Goal: Transaction & Acquisition: Book appointment/travel/reservation

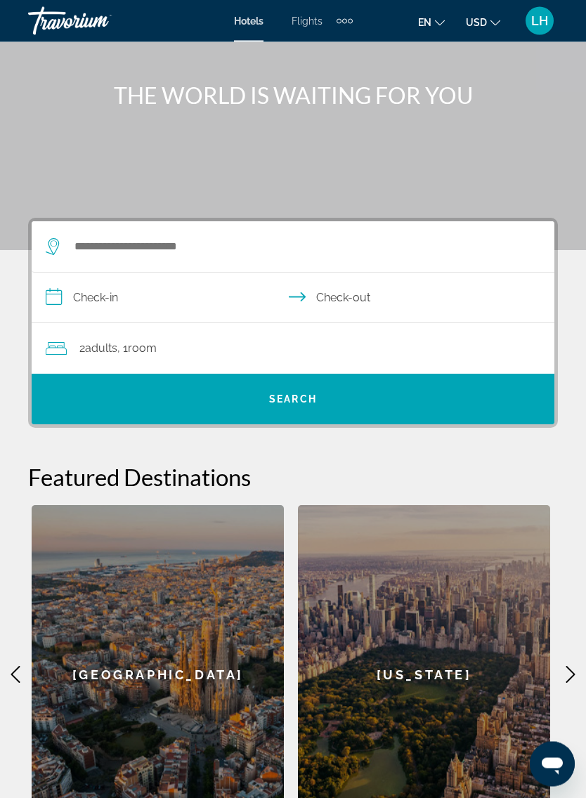
scroll to position [87, 0]
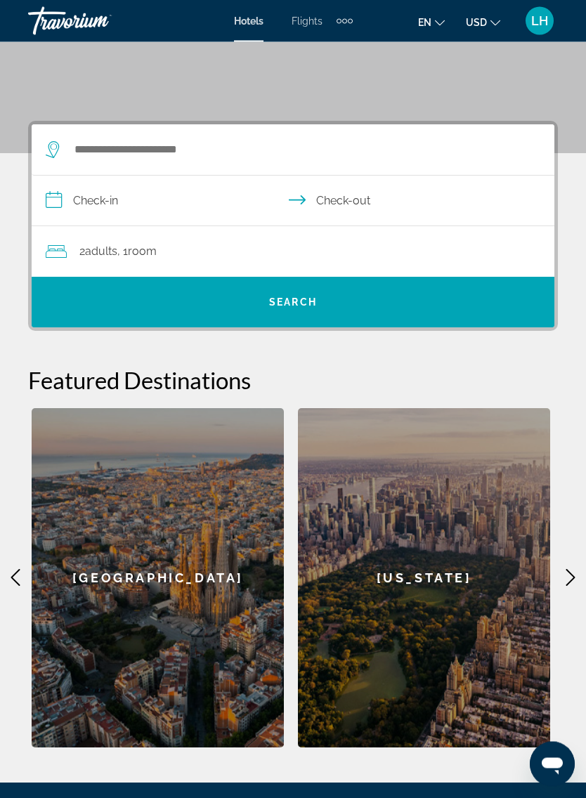
click at [86, 261] on div "2 Adult Adults , 1 Room rooms" at bounding box center [300, 252] width 508 height 51
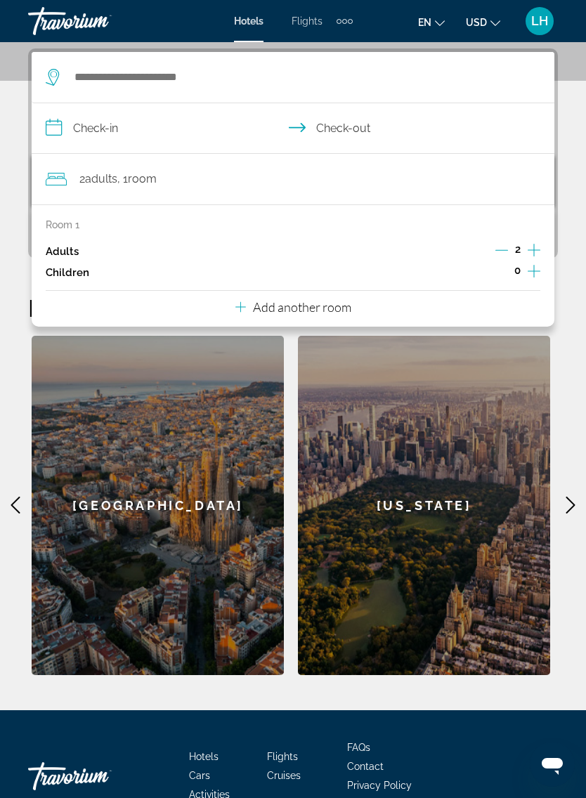
scroll to position [259, 0]
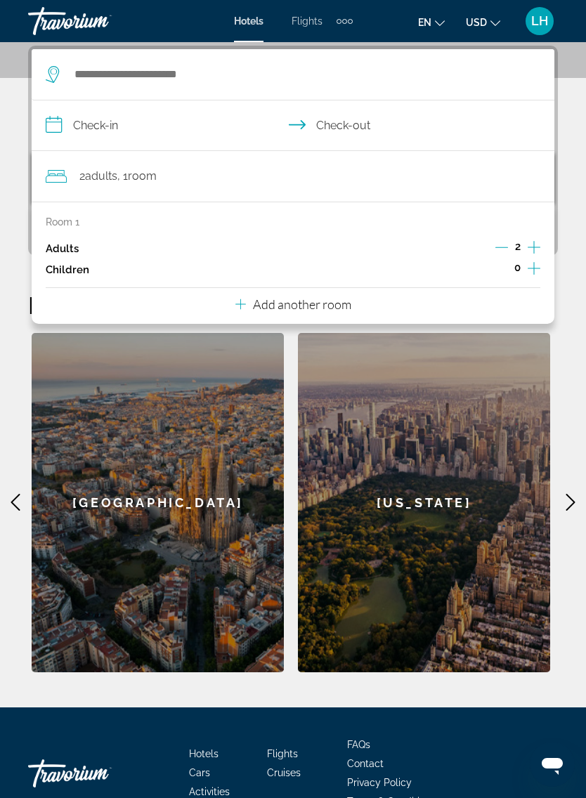
click at [535, 269] on icon "Increment children" at bounding box center [533, 268] width 13 height 17
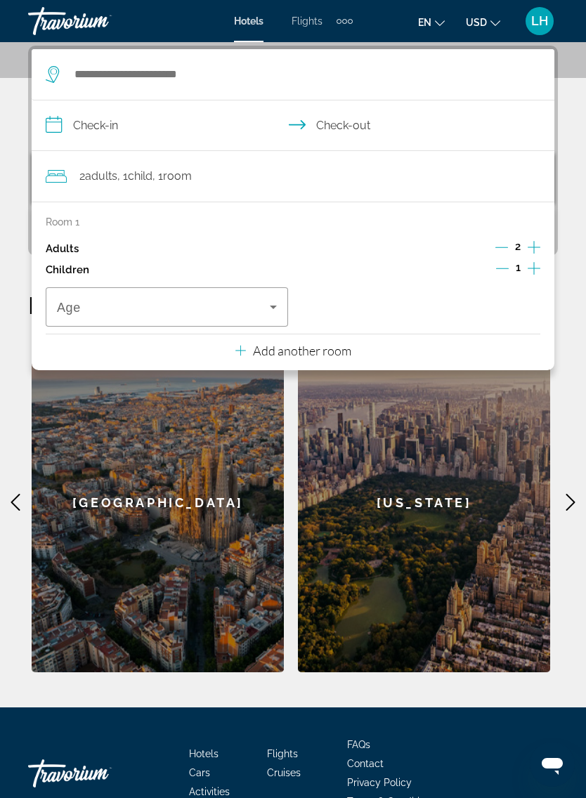
click at [94, 308] on span "Travelers: 2 adults, 1 child" at bounding box center [163, 306] width 213 height 17
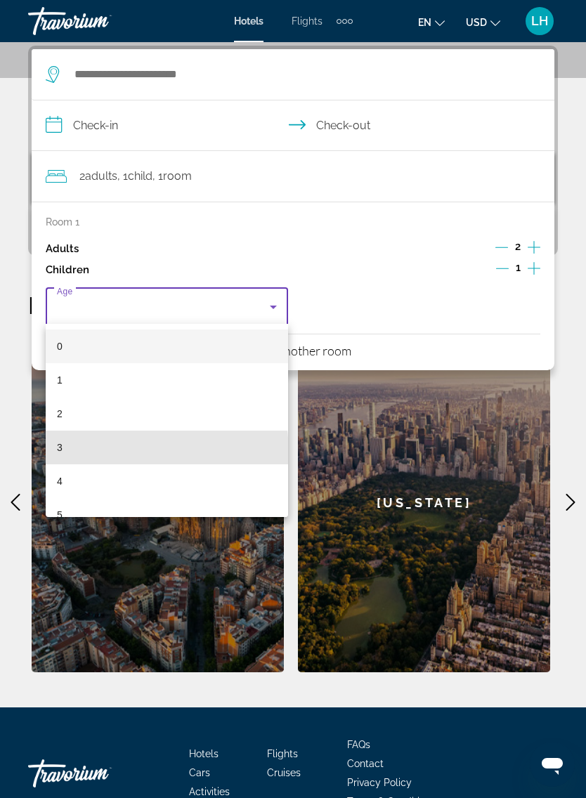
click at [60, 454] on span "3" at bounding box center [60, 447] width 6 height 17
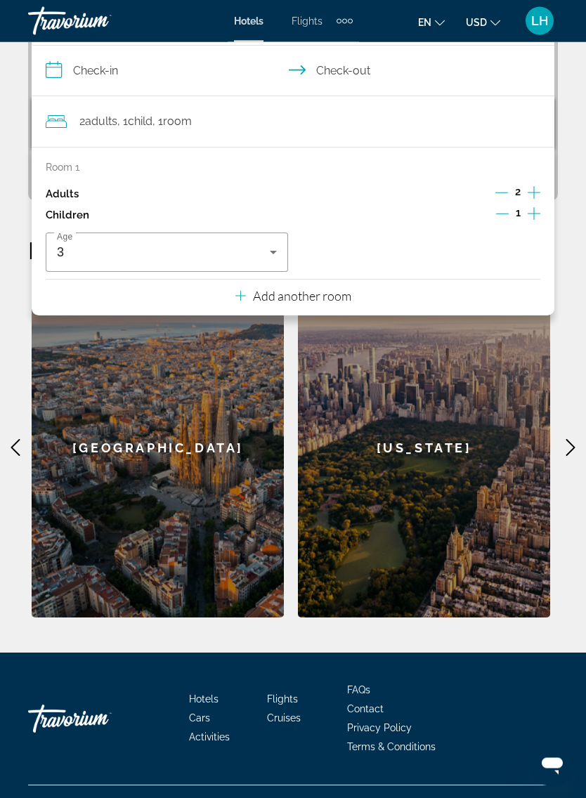
scroll to position [319, 0]
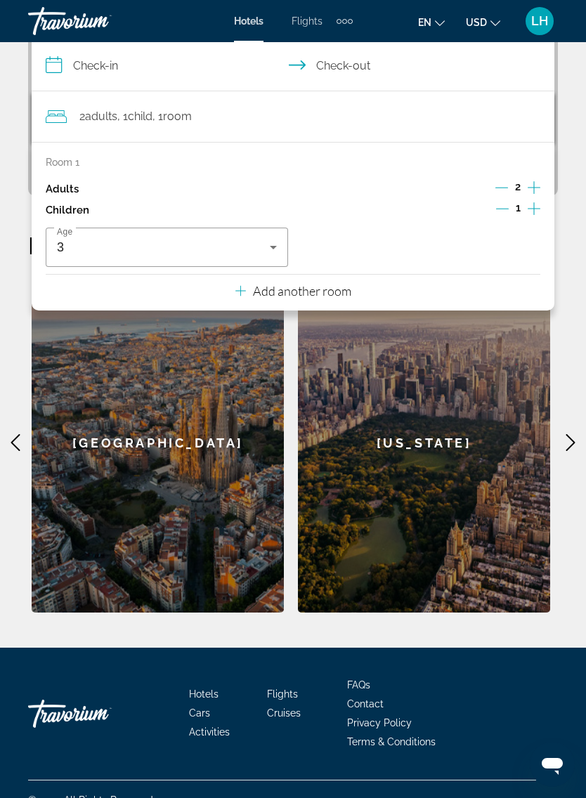
click at [563, 444] on icon "Main content" at bounding box center [570, 442] width 17 height 17
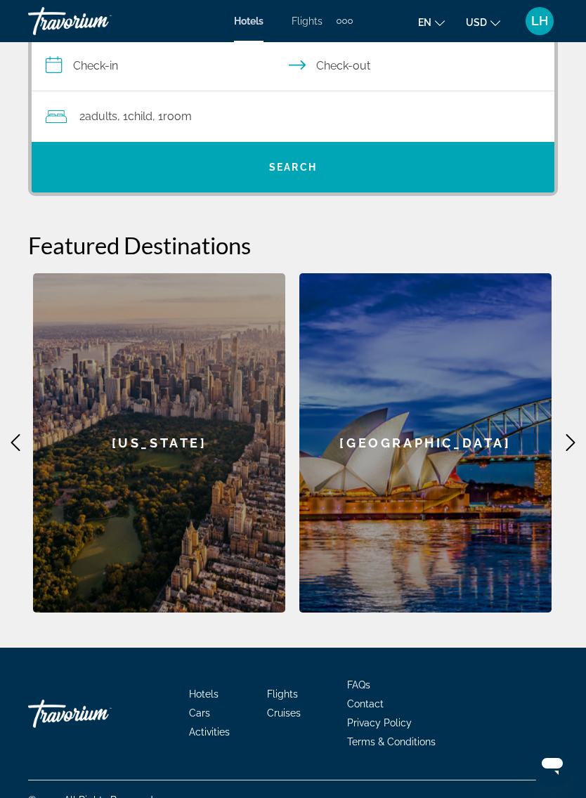
click at [565, 447] on icon "Main content" at bounding box center [570, 442] width 17 height 17
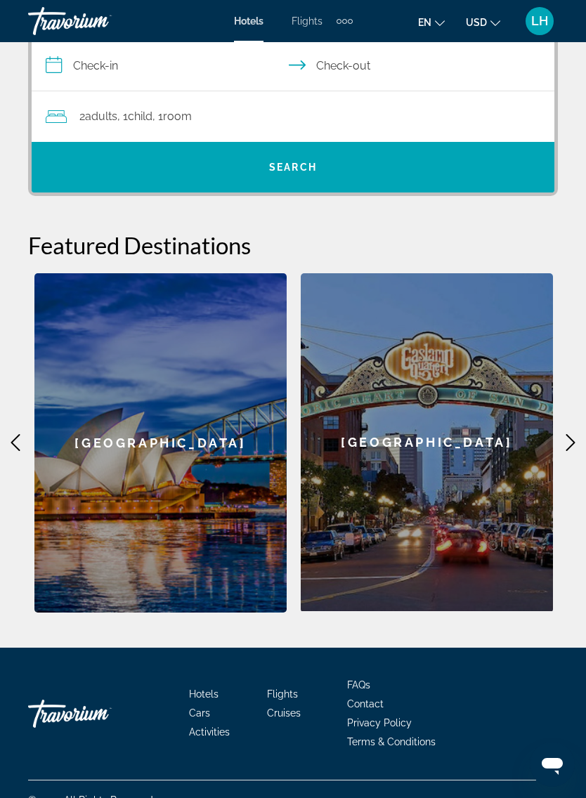
click at [562, 443] on icon "Main content" at bounding box center [570, 442] width 17 height 17
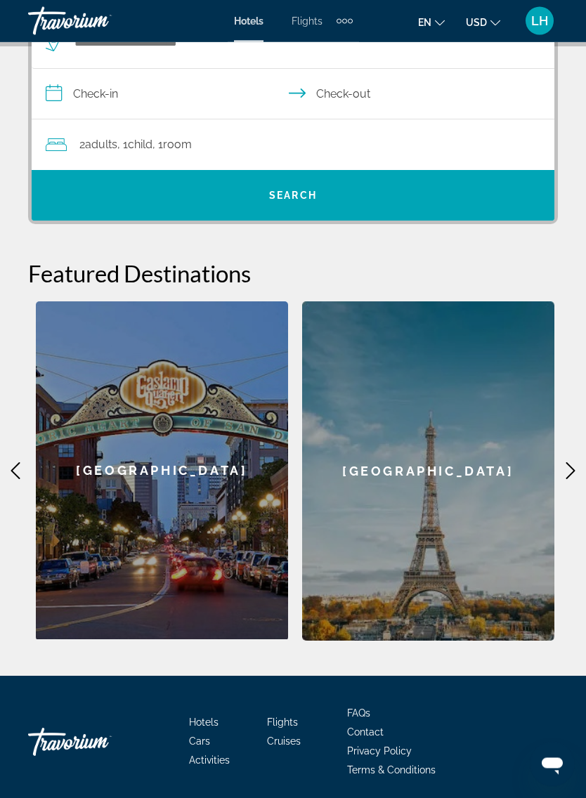
scroll to position [298, 0]
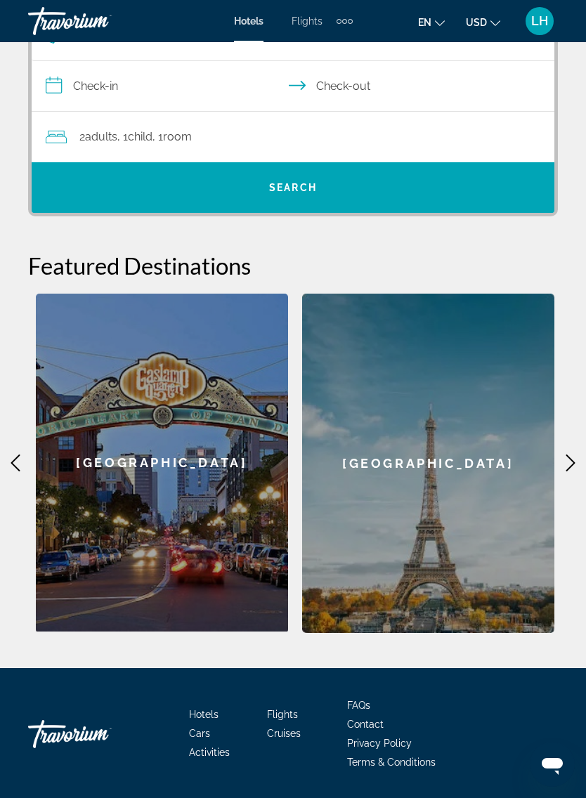
click at [567, 465] on icon "Main content" at bounding box center [570, 462] width 17 height 17
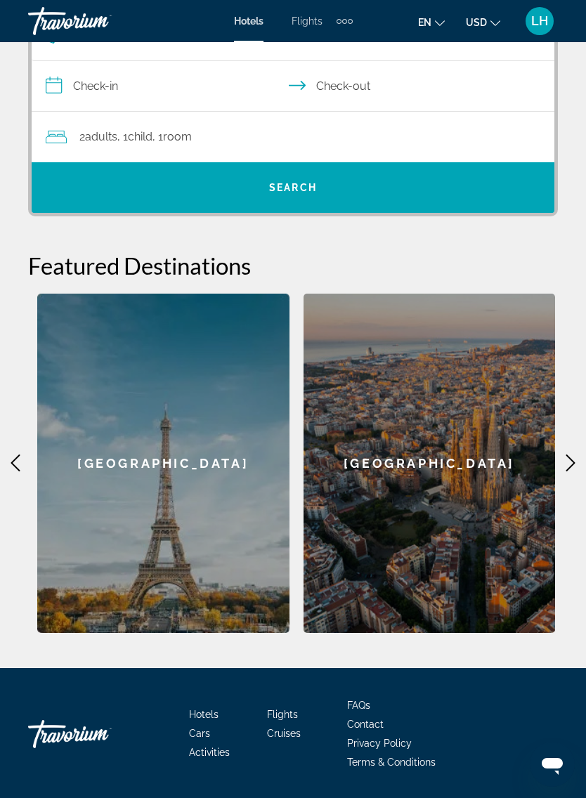
click at [571, 465] on icon "Main content" at bounding box center [570, 462] width 17 height 17
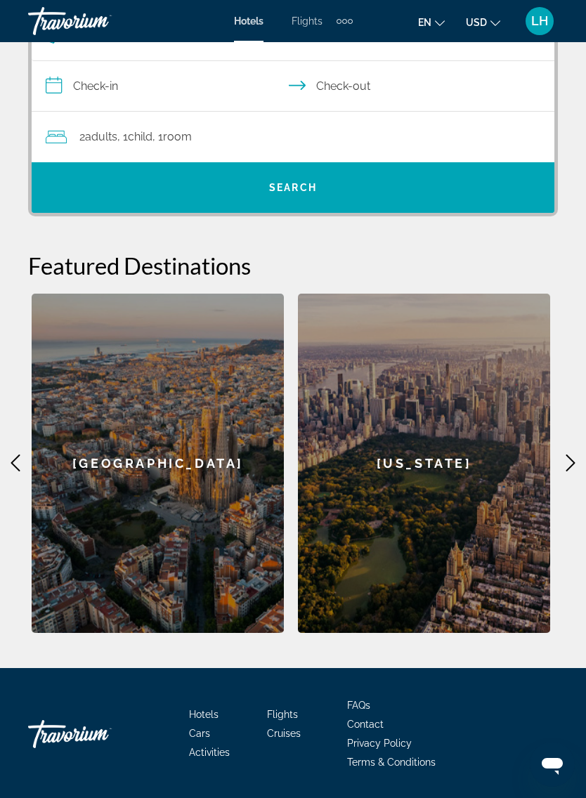
click at [564, 468] on icon "Main content" at bounding box center [570, 462] width 17 height 17
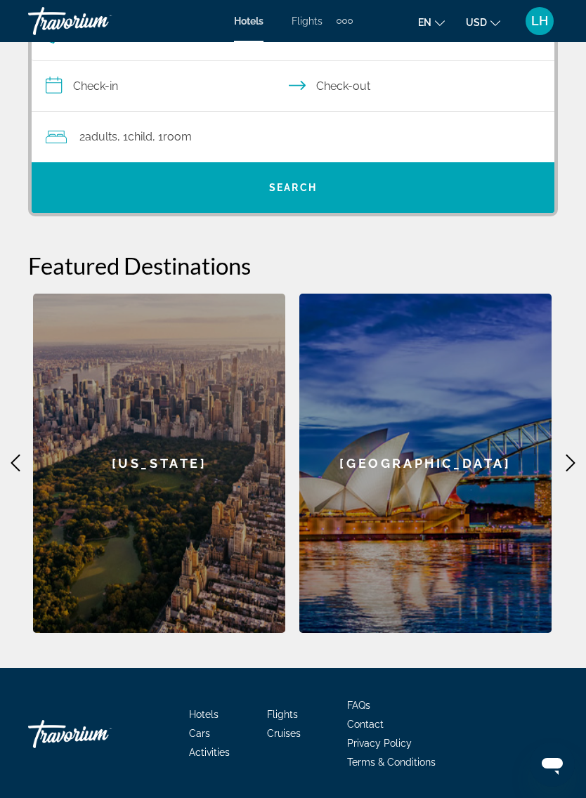
click at [100, 406] on div "[US_STATE]" at bounding box center [159, 462] width 252 height 339
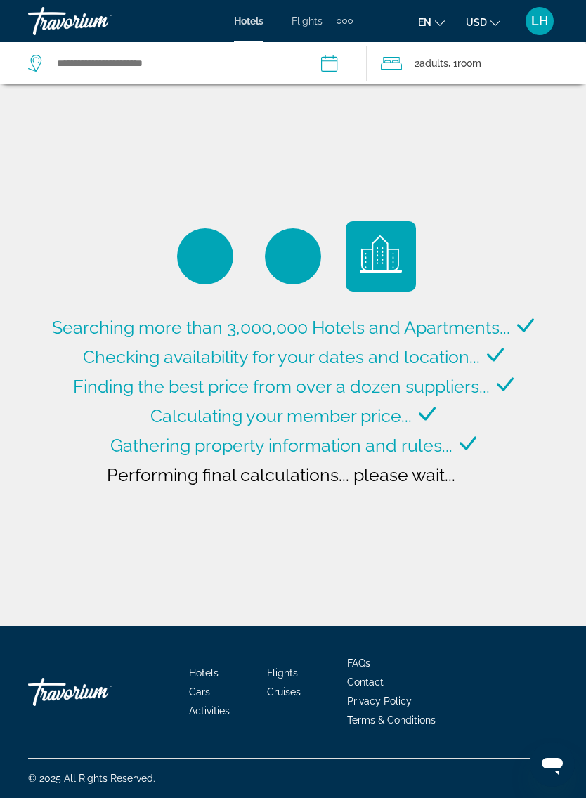
type input "**********"
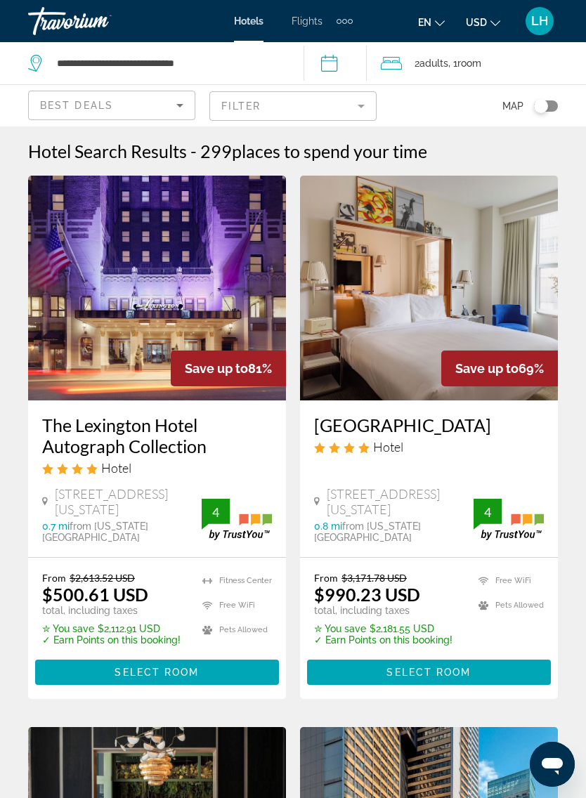
click at [440, 26] on button "en English Español Français Italiano Português русский" at bounding box center [431, 22] width 27 height 20
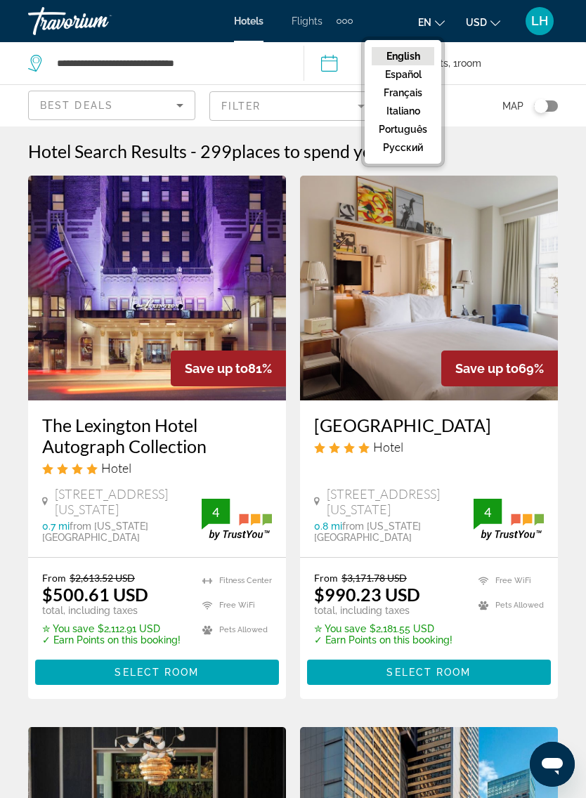
click at [415, 98] on button "Français" at bounding box center [402, 93] width 62 height 18
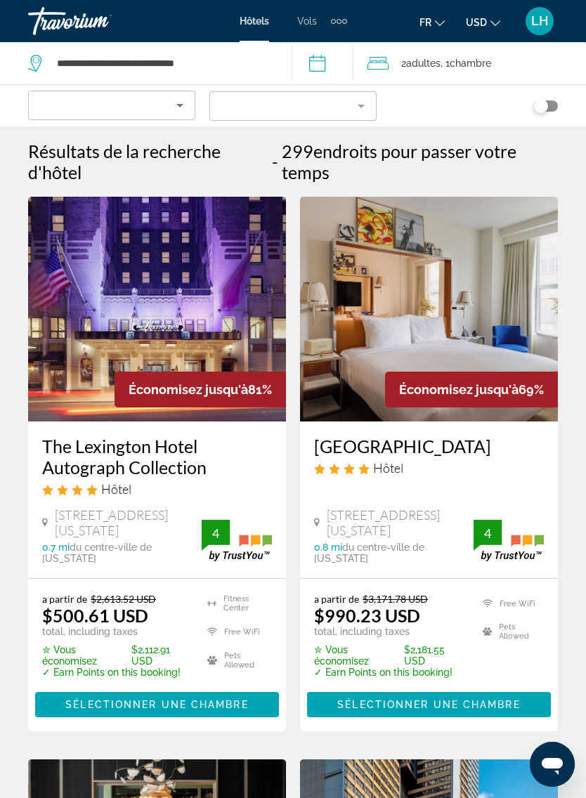
click at [495, 28] on button "USD USD ($) MXN (Mex$) CAD (Can$) GBP (£) EUR (€) AUD (A$) NZD (NZ$) CNY (CN¥)" at bounding box center [482, 22] width 34 height 20
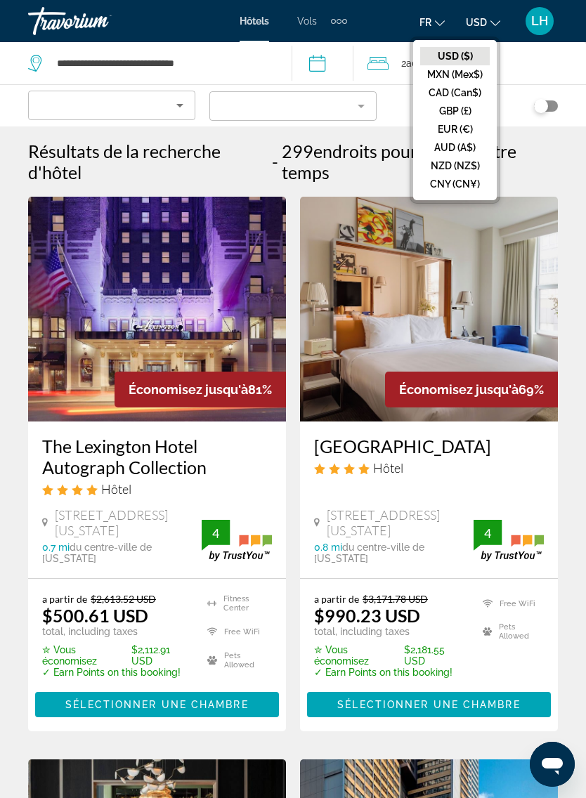
click at [462, 131] on button "EUR (€)" at bounding box center [455, 129] width 70 height 18
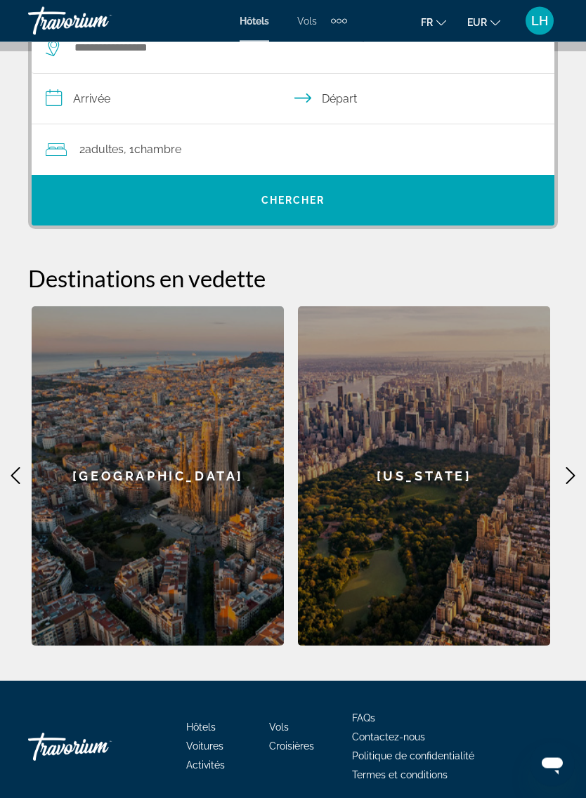
scroll to position [319, 0]
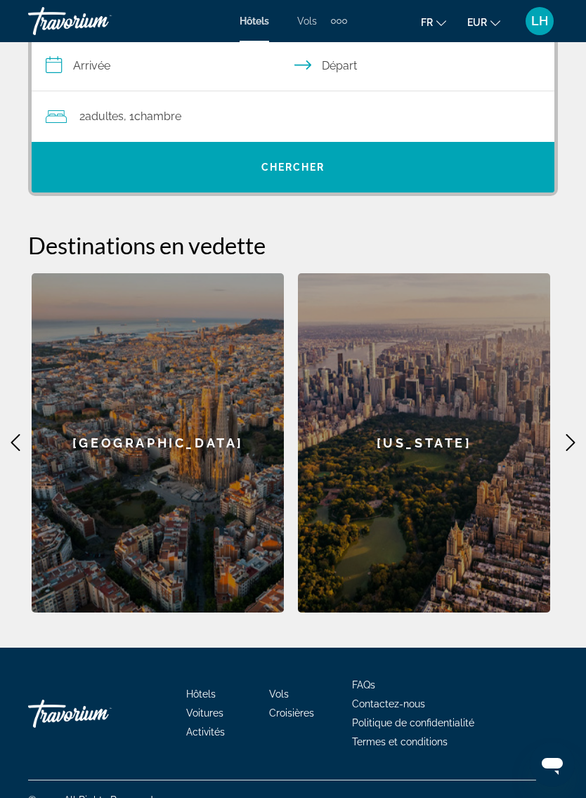
click at [564, 444] on icon "Main content" at bounding box center [570, 442] width 17 height 17
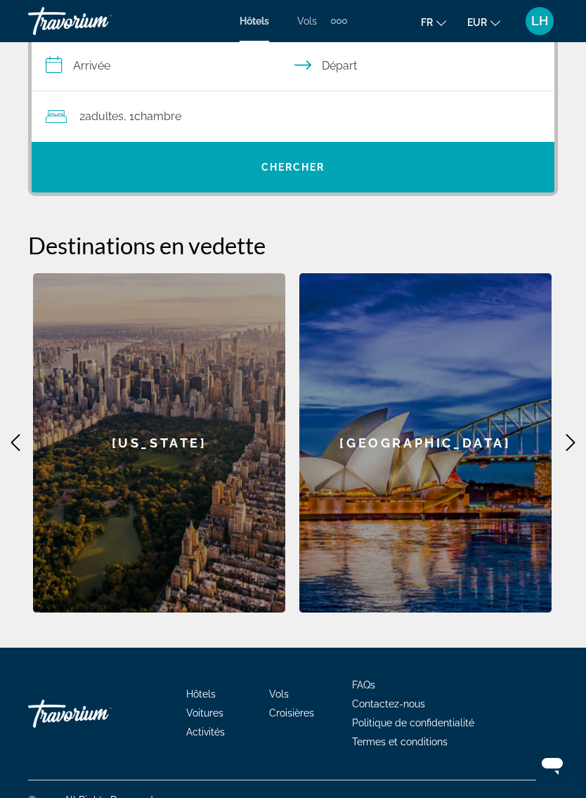
click at [564, 449] on icon "Main content" at bounding box center [570, 442] width 17 height 17
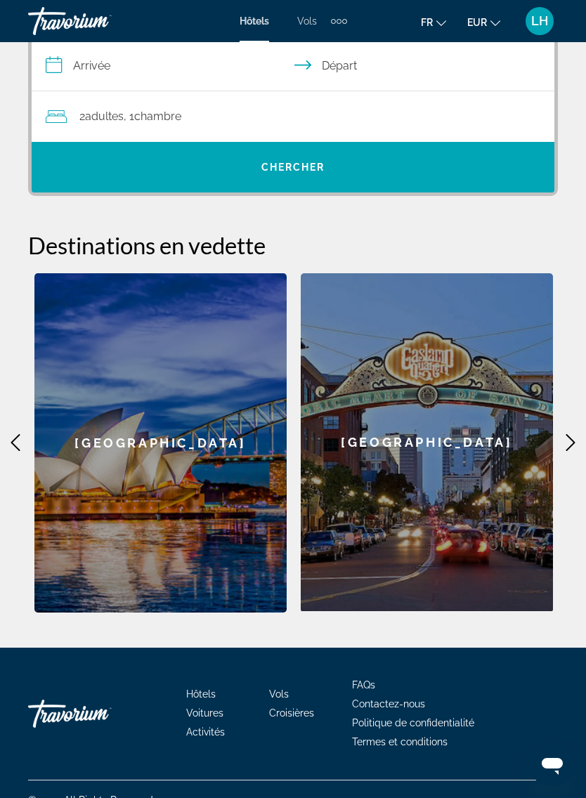
click at [563, 446] on icon "Main content" at bounding box center [570, 442] width 17 height 17
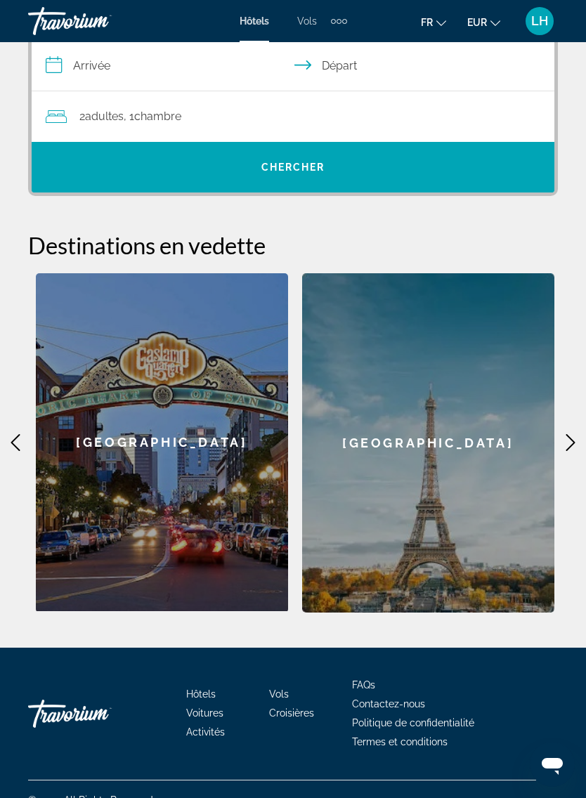
click at [565, 448] on icon "Main content" at bounding box center [570, 442] width 17 height 17
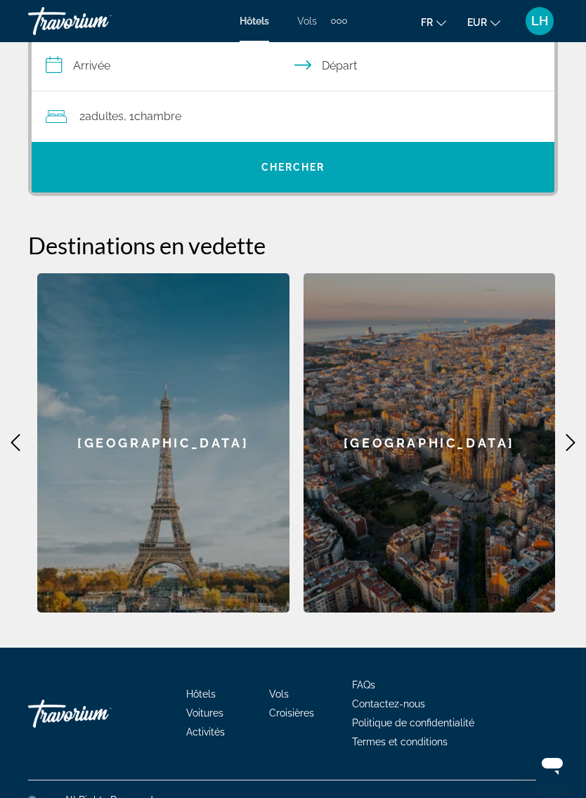
click at [565, 442] on icon "Main content" at bounding box center [570, 442] width 17 height 17
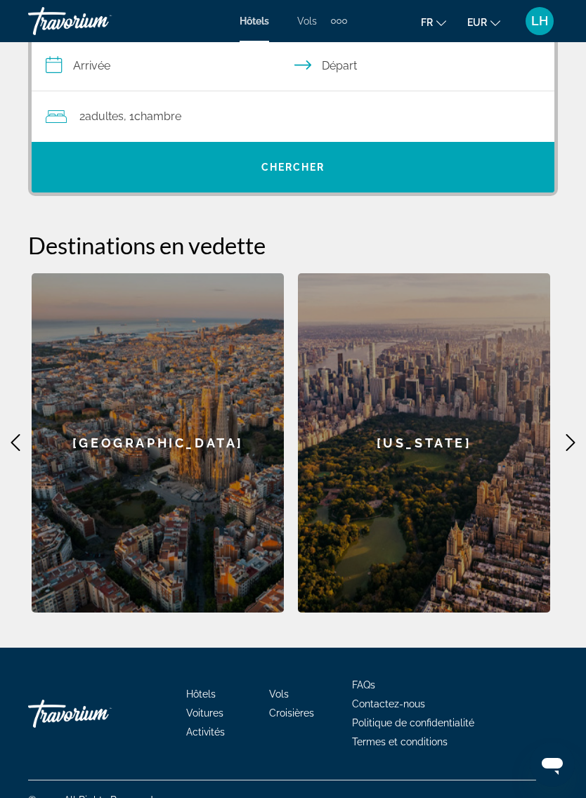
click at [566, 443] on icon "Main content" at bounding box center [570, 442] width 17 height 17
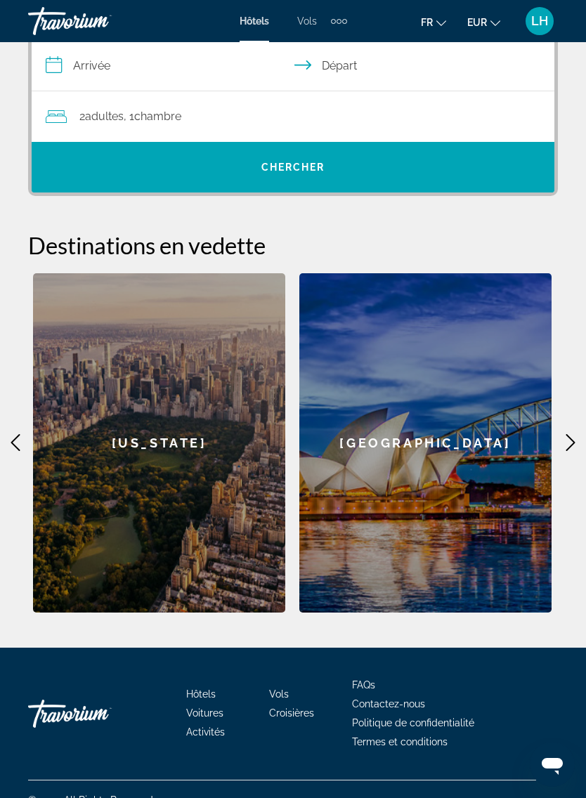
click at [562, 444] on icon "Main content" at bounding box center [570, 442] width 17 height 17
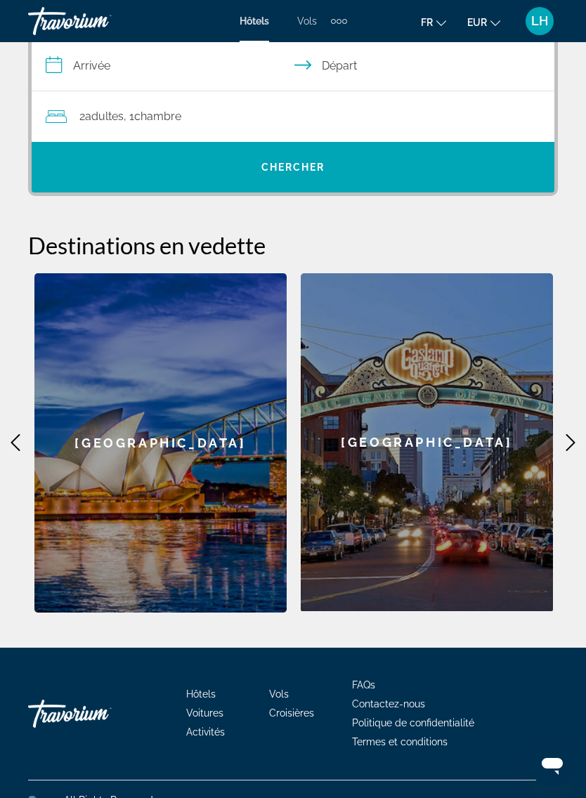
click at [565, 454] on div "**********" at bounding box center [293, 299] width 586 height 626
click at [563, 449] on icon "Main content" at bounding box center [570, 442] width 17 height 17
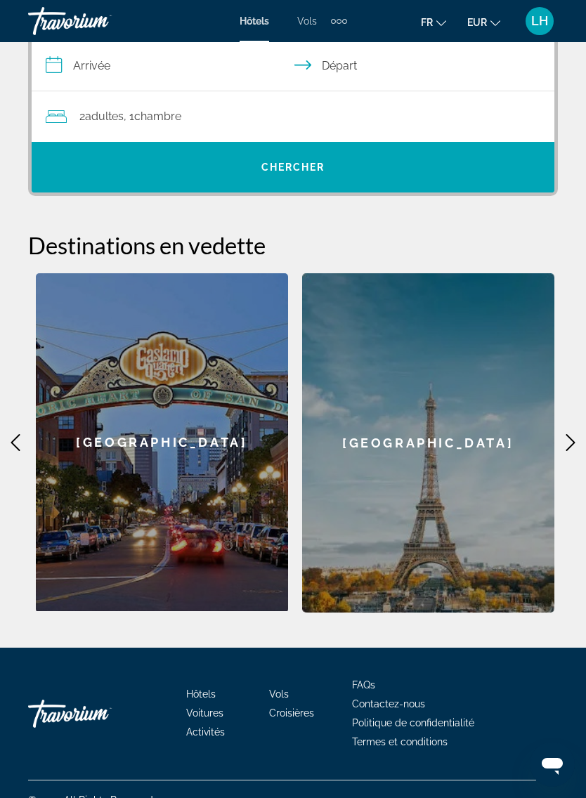
click at [568, 441] on icon "Main content" at bounding box center [570, 442] width 17 height 17
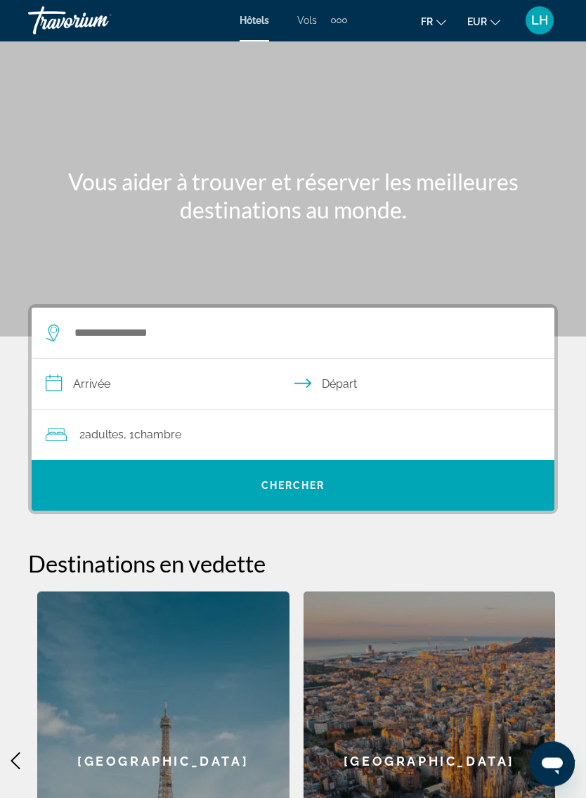
scroll to position [0, 0]
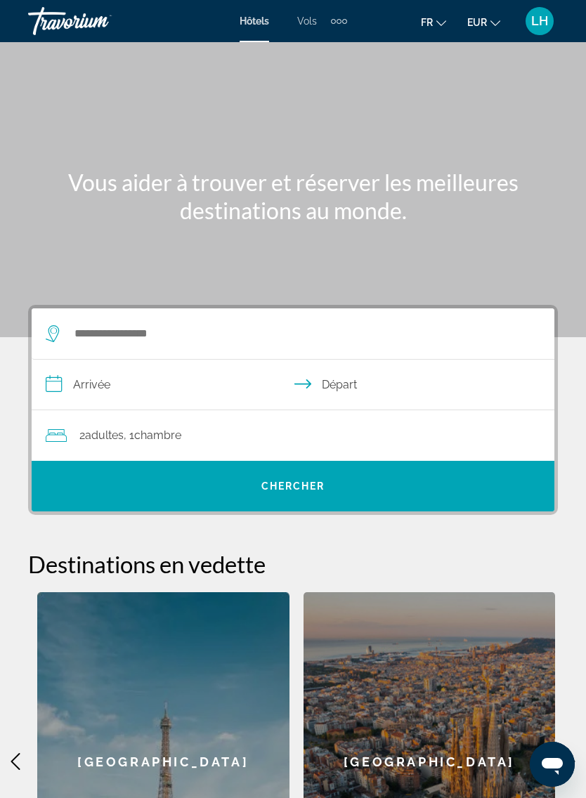
click at [315, 22] on span "Vols" at bounding box center [307, 20] width 20 height 11
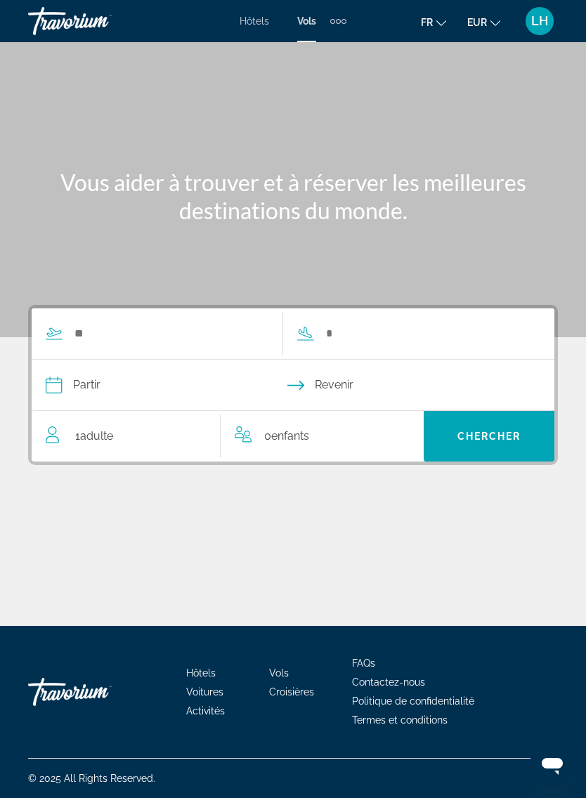
click at [341, 24] on div "Extra navigation items" at bounding box center [338, 21] width 16 height 21
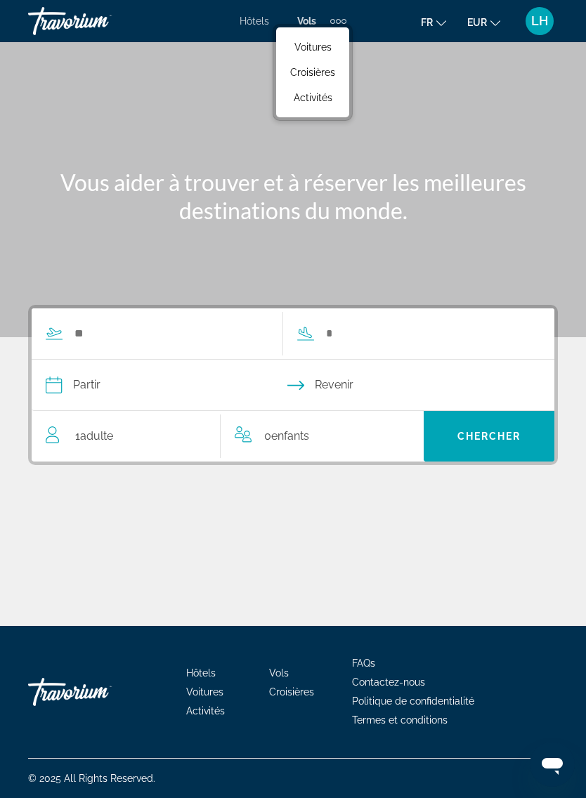
click at [328, 98] on span "Activités" at bounding box center [312, 97] width 39 height 11
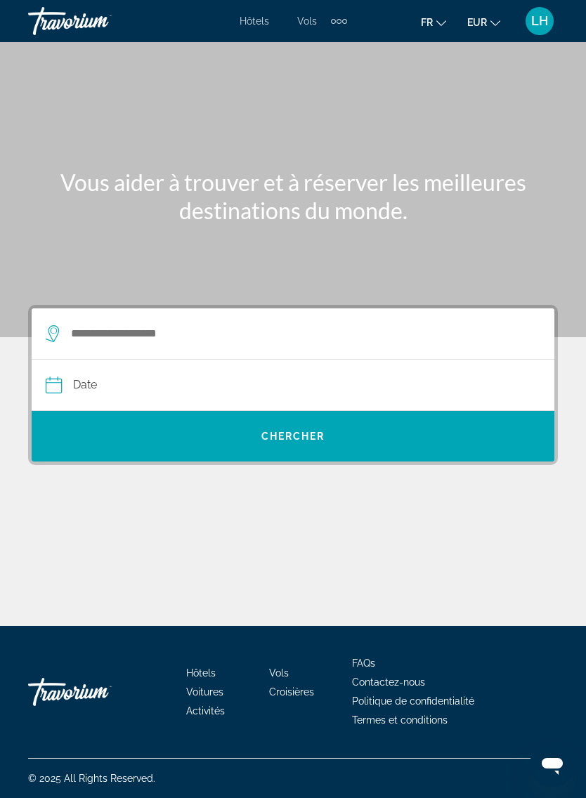
click at [341, 21] on div "Extra navigation items" at bounding box center [338, 21] width 5 height 5
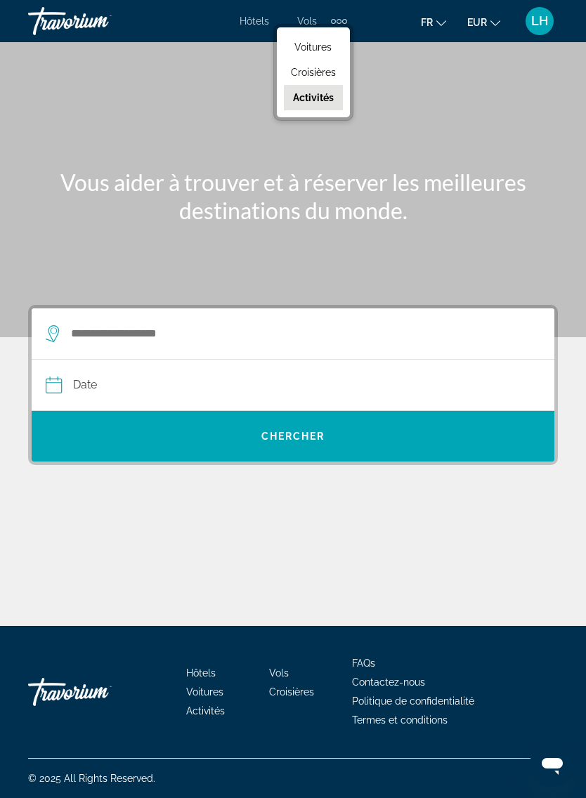
click at [329, 78] on span "Croisières" at bounding box center [313, 72] width 45 height 11
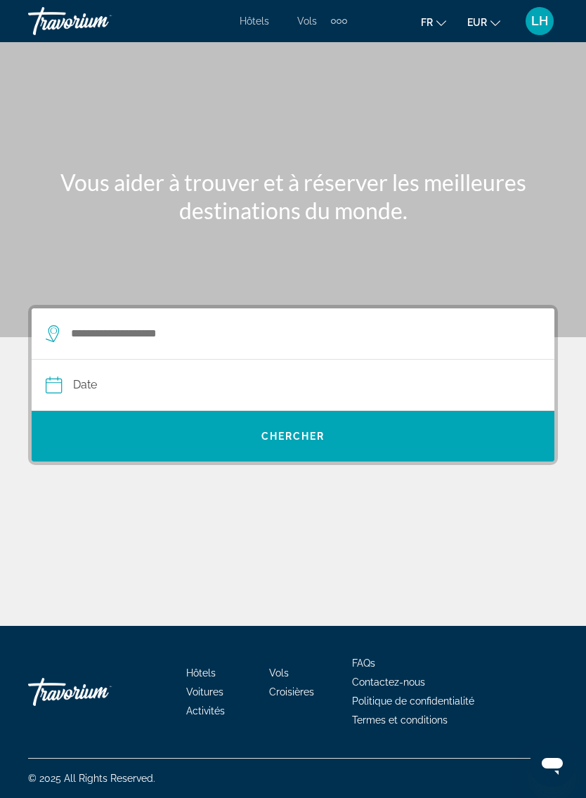
click at [39, 14] on div "Travorium" at bounding box center [98, 21] width 140 height 37
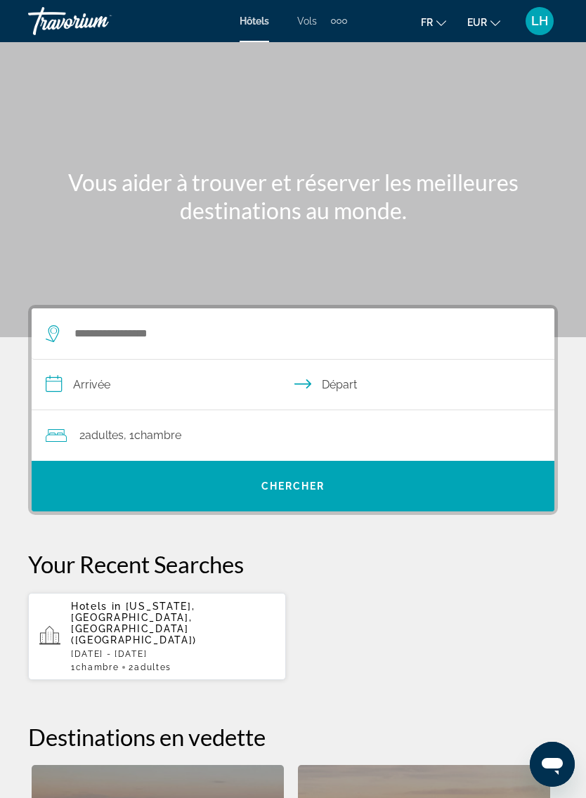
click at [13, 92] on div "Main content" at bounding box center [293, 168] width 586 height 337
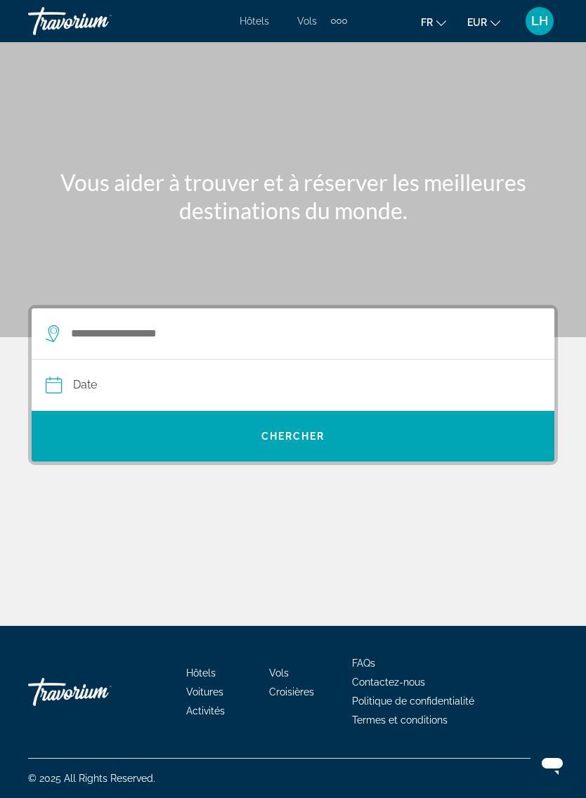
click at [0, 90] on div "Main content" at bounding box center [293, 168] width 586 height 337
